Goal: Task Accomplishment & Management: Manage account settings

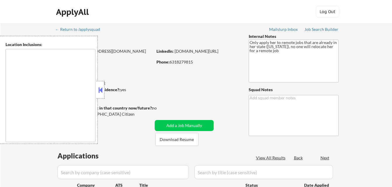
type textarea "Jersey City, NJ Hoboken, NJ Weehawken, NJ Union City, NJ West New York, NJ Nort…"
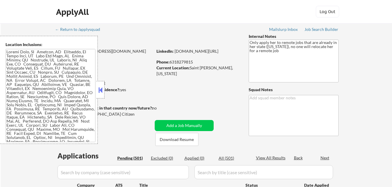
select select ""pending""
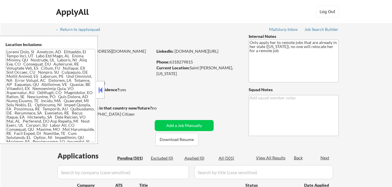
select select ""pending""
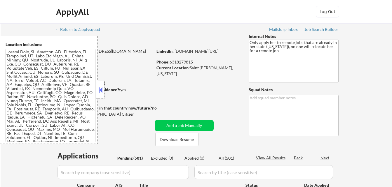
select select ""pending""
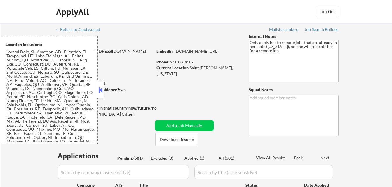
select select ""pending""
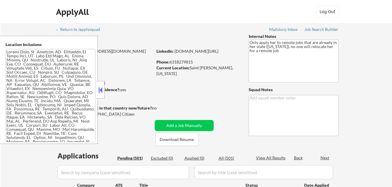
select select ""pending""
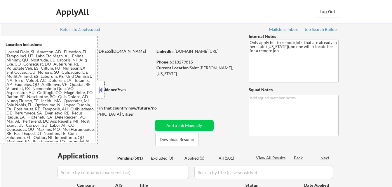
select select ""pending""
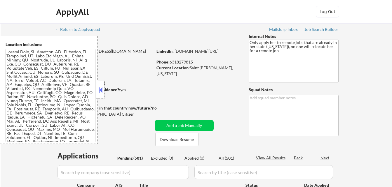
select select ""pending""
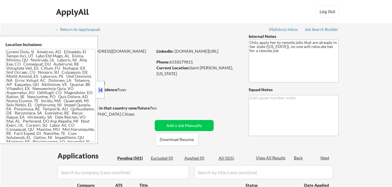
select select ""pending""
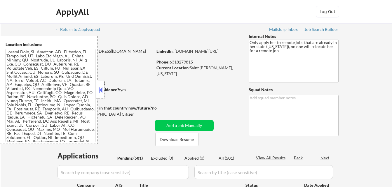
select select ""pending""
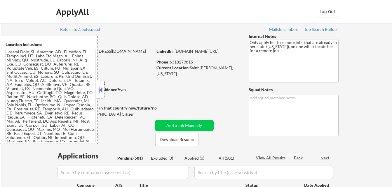
select select ""pending""
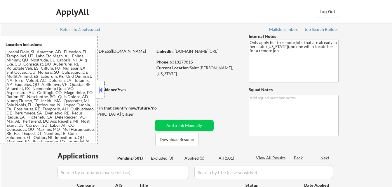
select select ""pending""
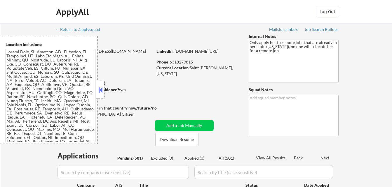
select select ""pending""
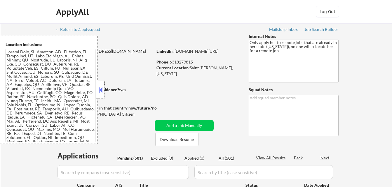
select select ""pending""
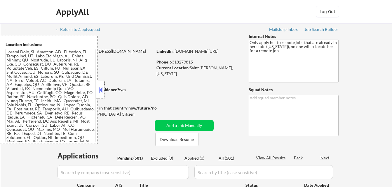
select select ""pending""
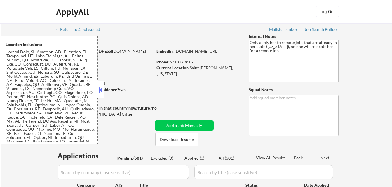
select select ""pending""
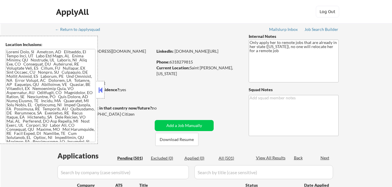
select select ""pending""
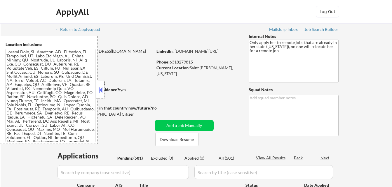
select select ""pending""
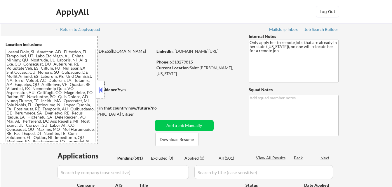
select select ""pending""
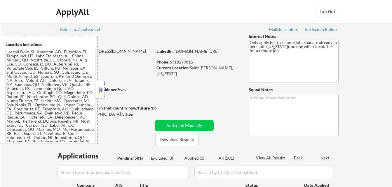
select select ""pending""
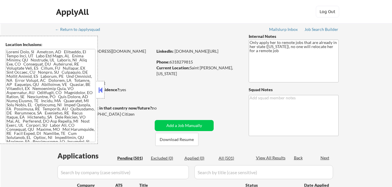
select select ""pending""
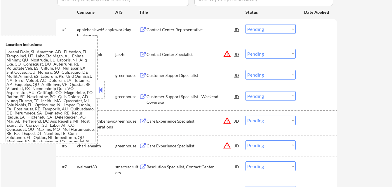
scroll to position [175, 0]
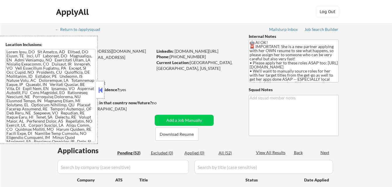
select select ""pending""
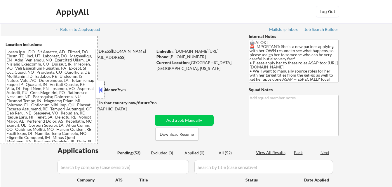
select select ""pending""
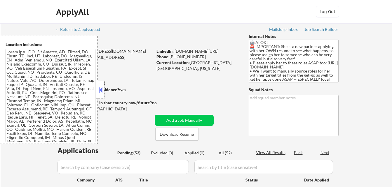
select select ""pending""
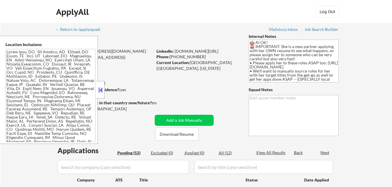
select select ""pending""
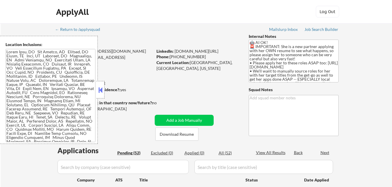
select select ""pending""
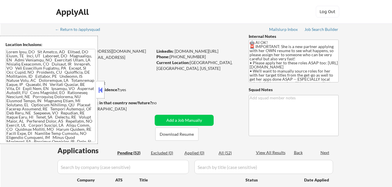
select select ""pending""
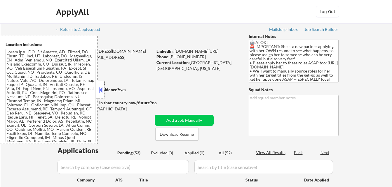
select select ""pending""
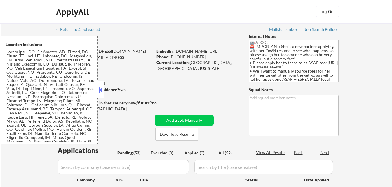
select select ""pending""
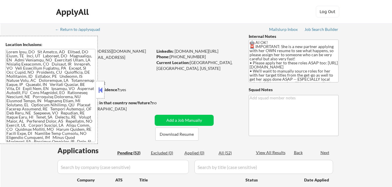
select select ""pending""
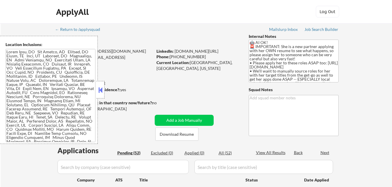
select select ""pending""
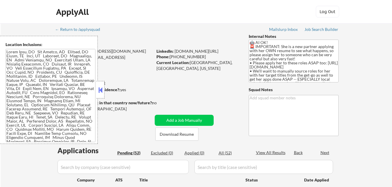
select select ""pending""
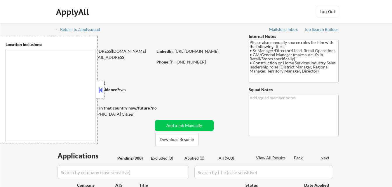
type textarea "[GEOGRAPHIC_DATA], [GEOGRAPHIC_DATA] [GEOGRAPHIC_DATA], [GEOGRAPHIC_DATA], [GEO…"
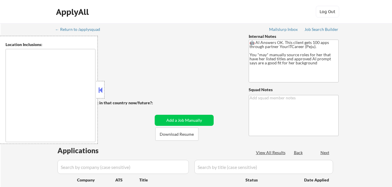
select select ""pending""
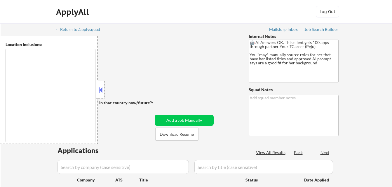
select select ""pending""
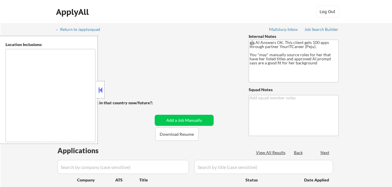
select select ""pending""
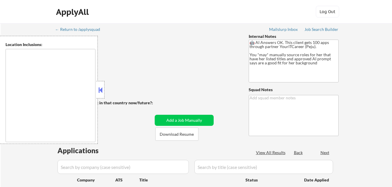
select select ""pending""
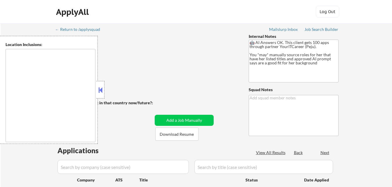
select select ""pending""
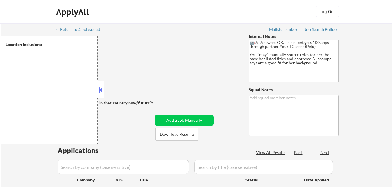
select select ""pending""
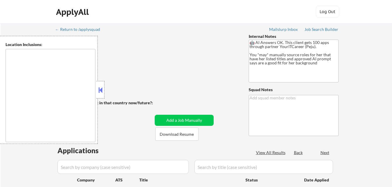
select select ""pending""
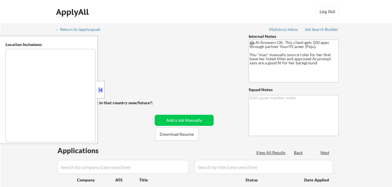
select select ""pending""
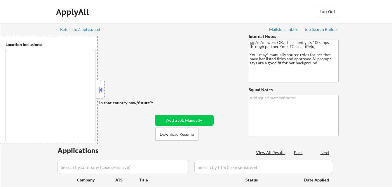
select select ""pending""
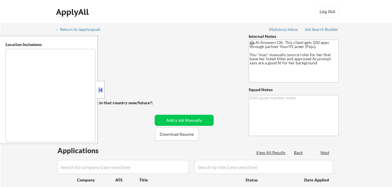
select select ""pending""
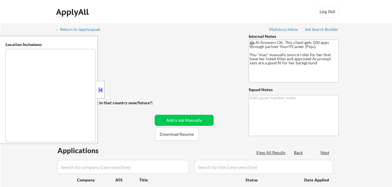
select select ""pending""
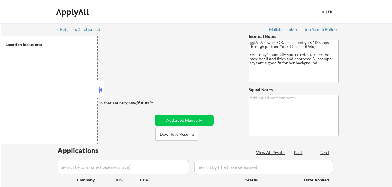
select select ""pending""
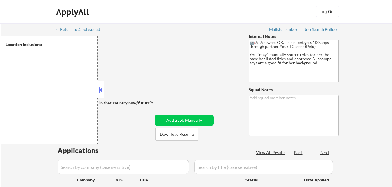
select select ""pending""
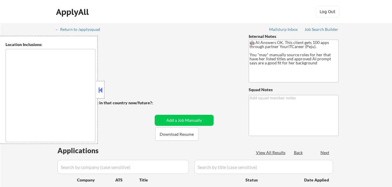
select select ""pending""
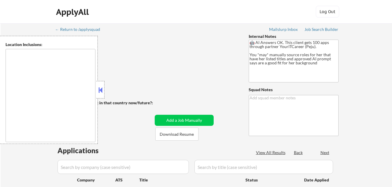
select select ""pending""
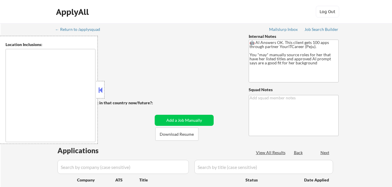
select select ""pending""
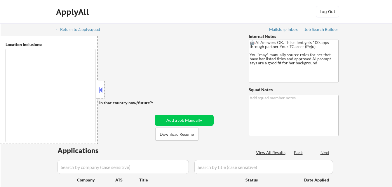
select select ""pending""
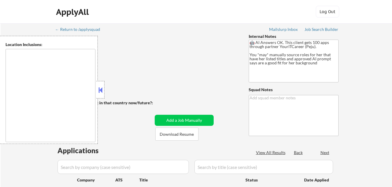
select select ""pending""
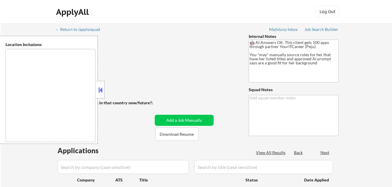
select select ""pending""
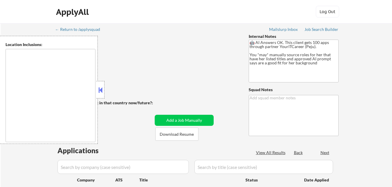
select select ""pending""
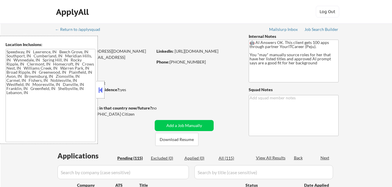
type textarea "Speedway, IN Lawrence, IN Beech Grove, IN Southport, IN Cumberland, IN Meridian…"
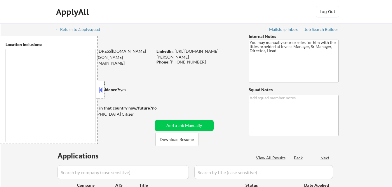
select select ""pending""
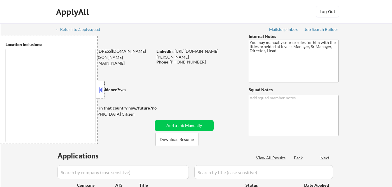
select select ""pending""
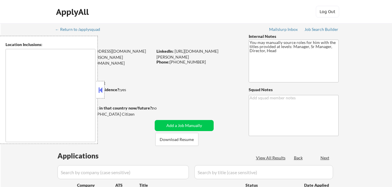
select select ""pending""
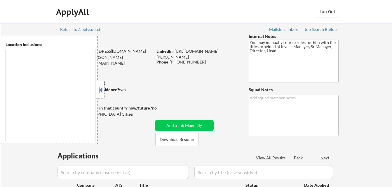
select select ""pending""
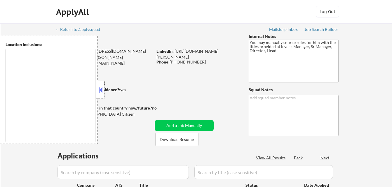
select select ""pending""
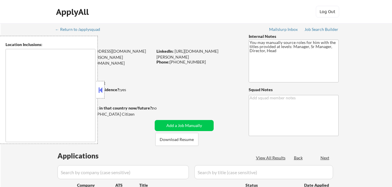
select select ""pending""
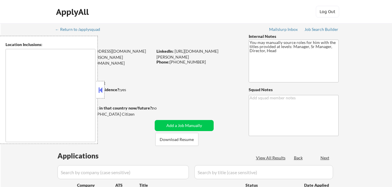
select select ""pending""
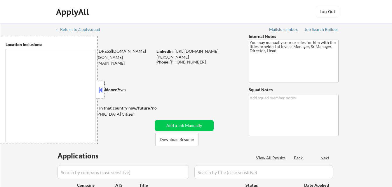
select select ""pending""
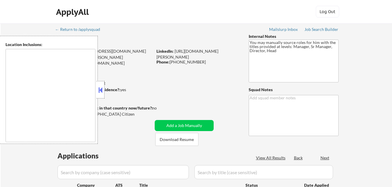
select select ""pending""
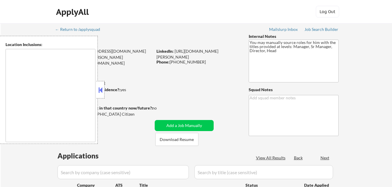
select select ""pending""
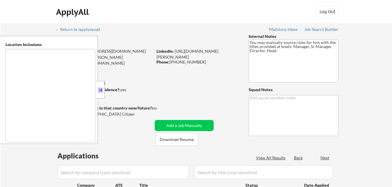
select select ""pending""
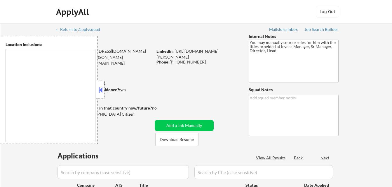
type textarea "[GEOGRAPHIC_DATA], [GEOGRAPHIC_DATA] [GEOGRAPHIC_DATA], [GEOGRAPHIC_DATA] [GEOG…"
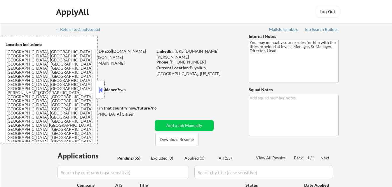
click at [103, 92] on button at bounding box center [100, 90] width 6 height 9
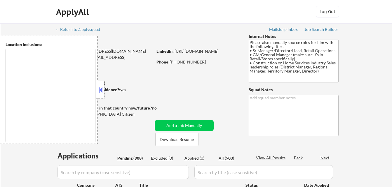
select select ""pending""
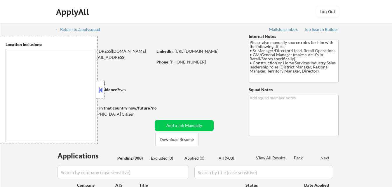
select select ""pending""
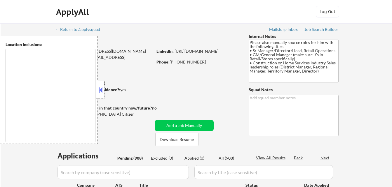
select select ""pending""
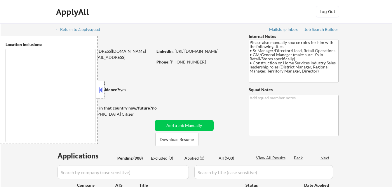
select select ""pending""
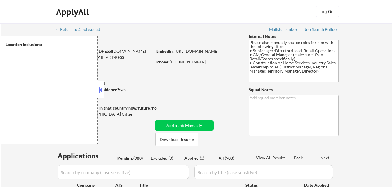
select select ""pending""
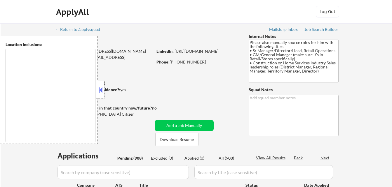
select select ""pending""
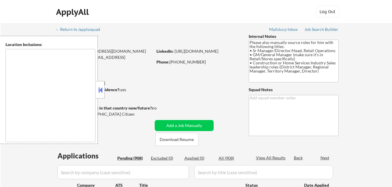
select select ""pending""
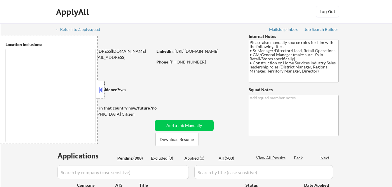
select select ""pending""
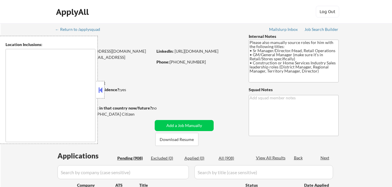
select select ""pending""
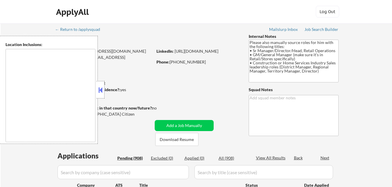
select select ""pending""
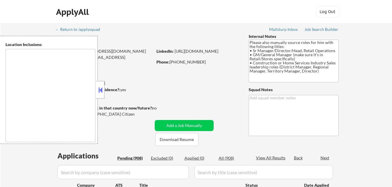
select select ""pending""
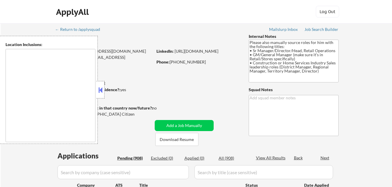
select select ""pending""
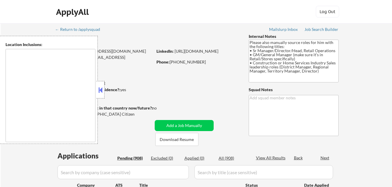
select select ""pending""
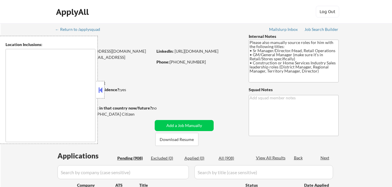
select select ""pending""
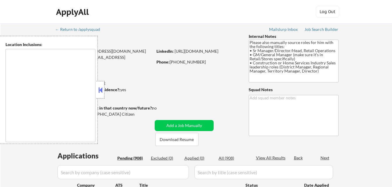
select select ""pending""
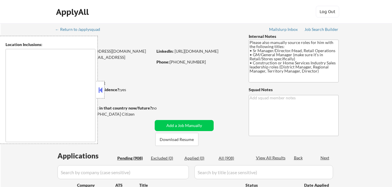
select select ""pending""
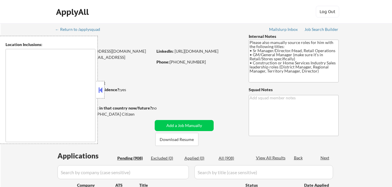
select select ""pending""
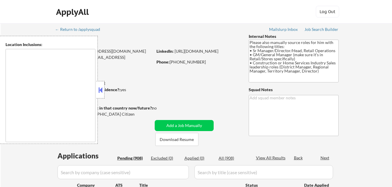
select select ""pending""
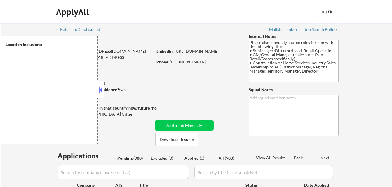
select select ""pending""
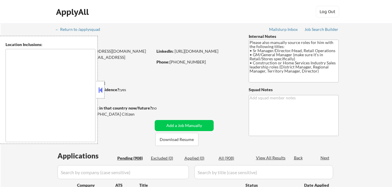
select select ""pending""
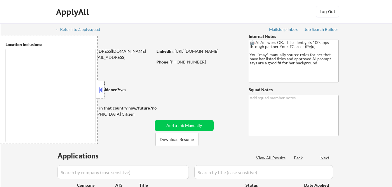
type textarea "Speedway, IN [GEOGRAPHIC_DATA], IN [GEOGRAPHIC_DATA], IN [GEOGRAPHIC_DATA], IN …"
